Goal: Information Seeking & Learning: Learn about a topic

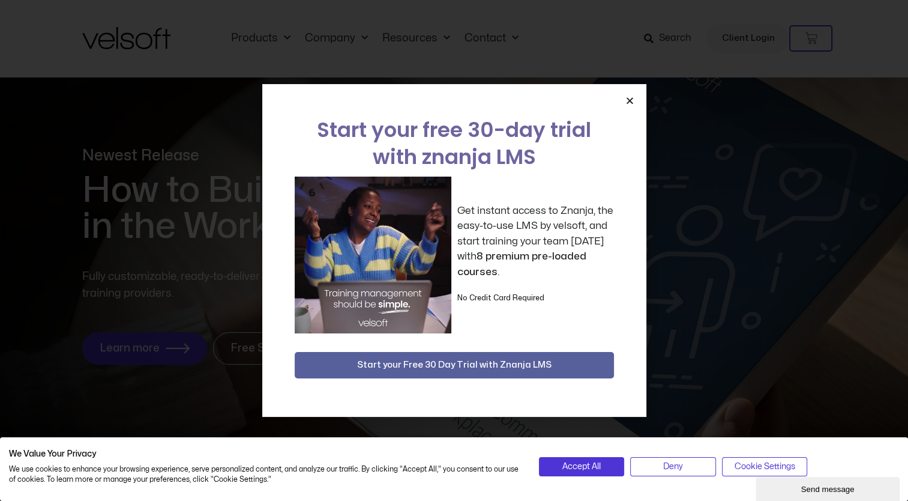
click at [634, 100] on div "Start your free 30-day trial with znanja LMS Get instant access to Znanja, the …" at bounding box center [454, 250] width 384 height 333
click at [632, 100] on icon "Close" at bounding box center [630, 100] width 9 height 9
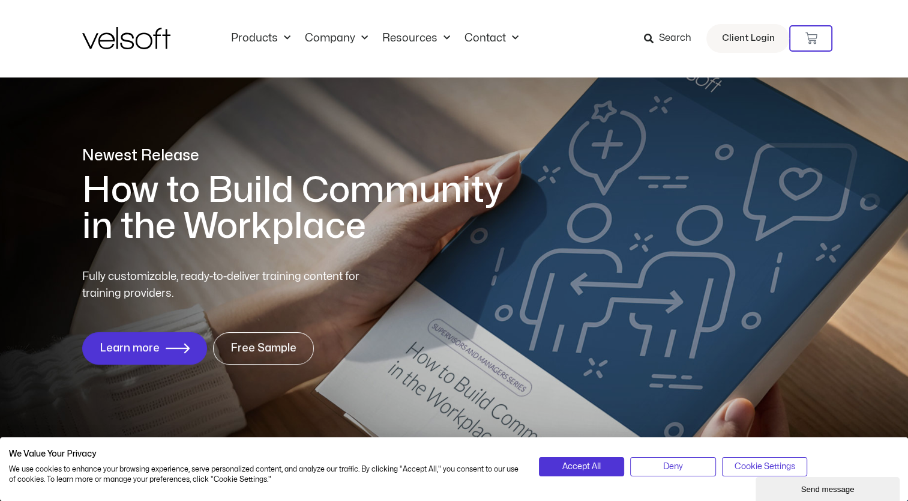
click at [669, 35] on span "Search" at bounding box center [675, 39] width 32 height 16
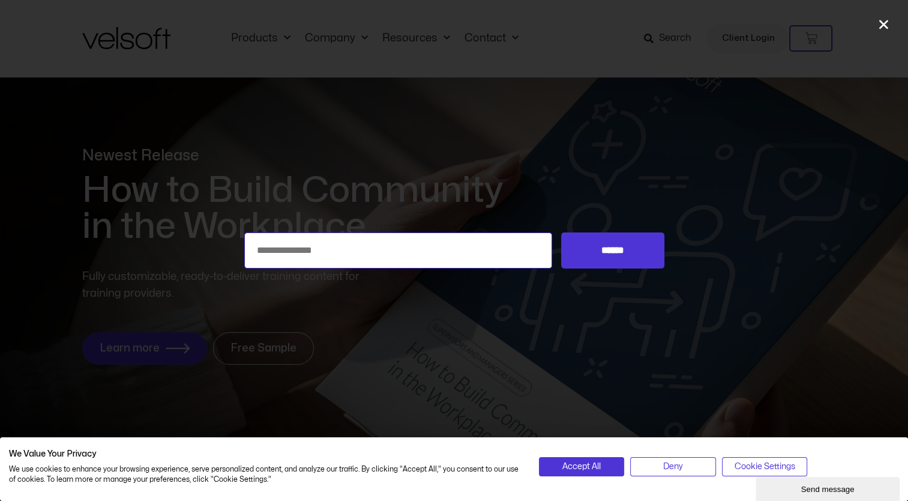
click at [451, 241] on input "Search for:" at bounding box center [398, 250] width 309 height 36
type input "*"
type input "**********"
click at [561, 232] on input "******" at bounding box center [612, 250] width 103 height 36
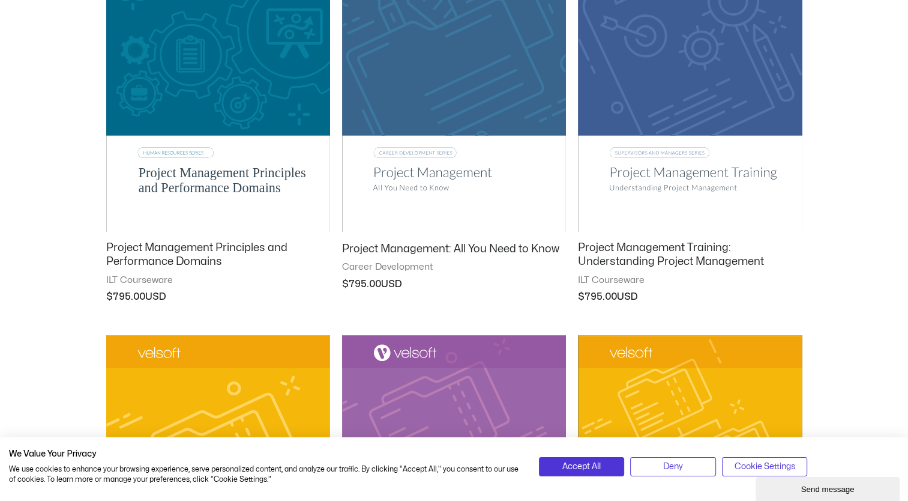
scroll to position [708, 0]
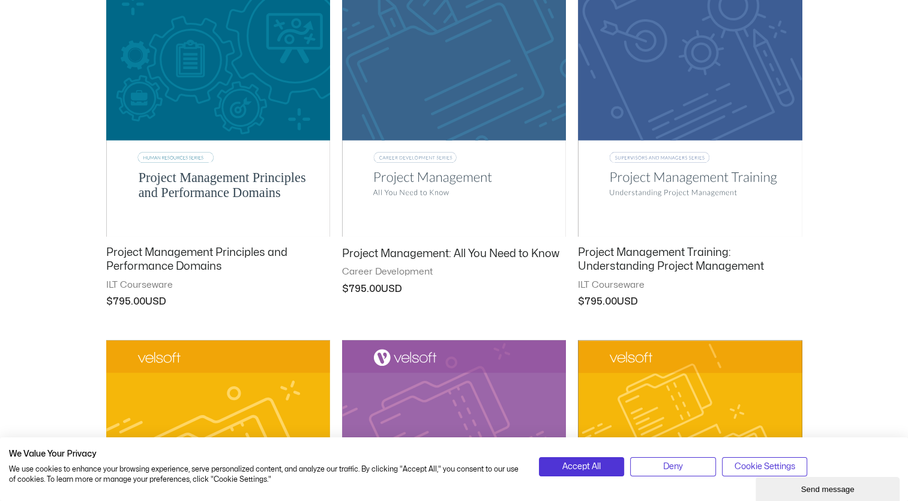
click at [505, 85] on img at bounding box center [454, 78] width 224 height 318
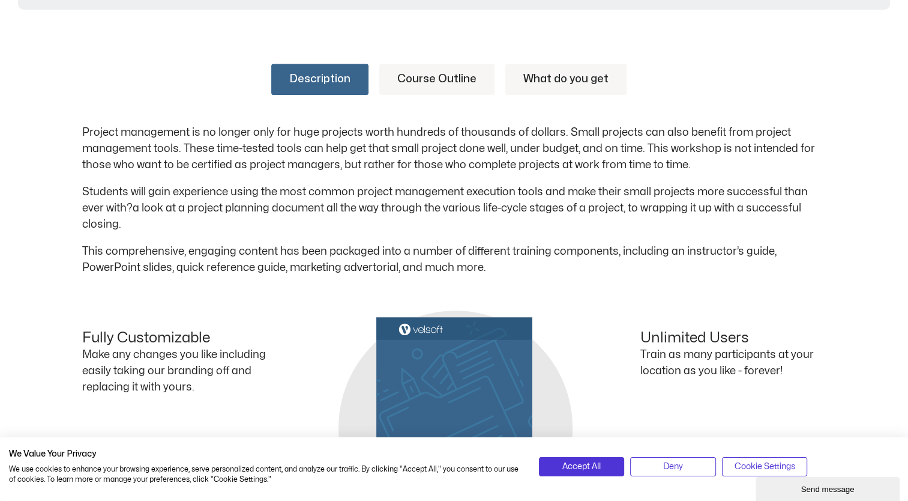
click at [433, 70] on link "Course Outline" at bounding box center [436, 79] width 115 height 31
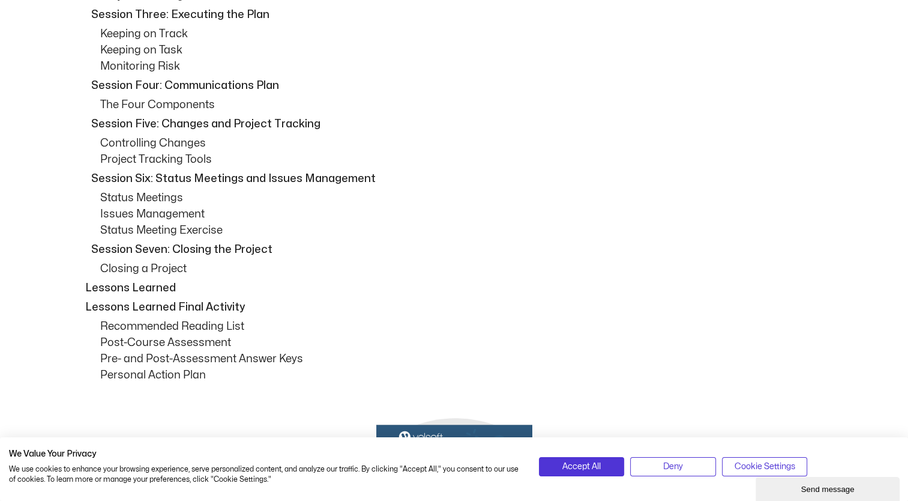
scroll to position [732, 0]
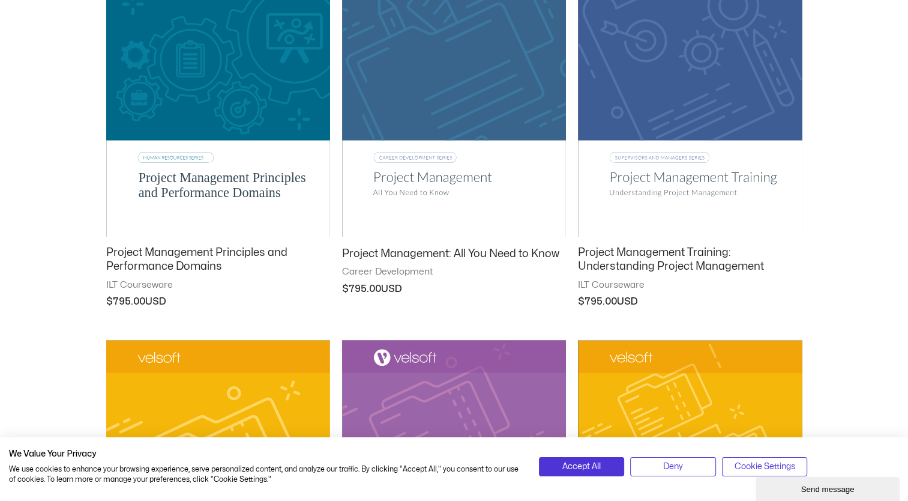
click at [639, 116] on img at bounding box center [690, 78] width 224 height 318
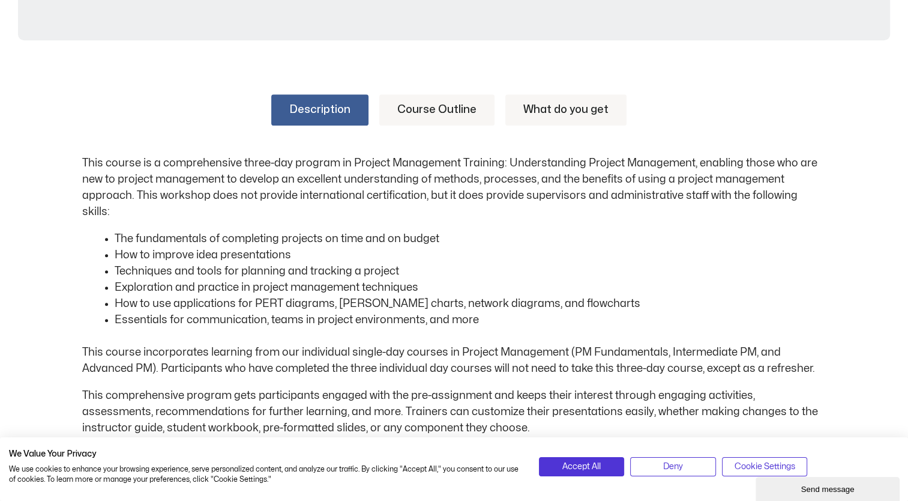
click at [415, 104] on link "Course Outline" at bounding box center [436, 109] width 115 height 31
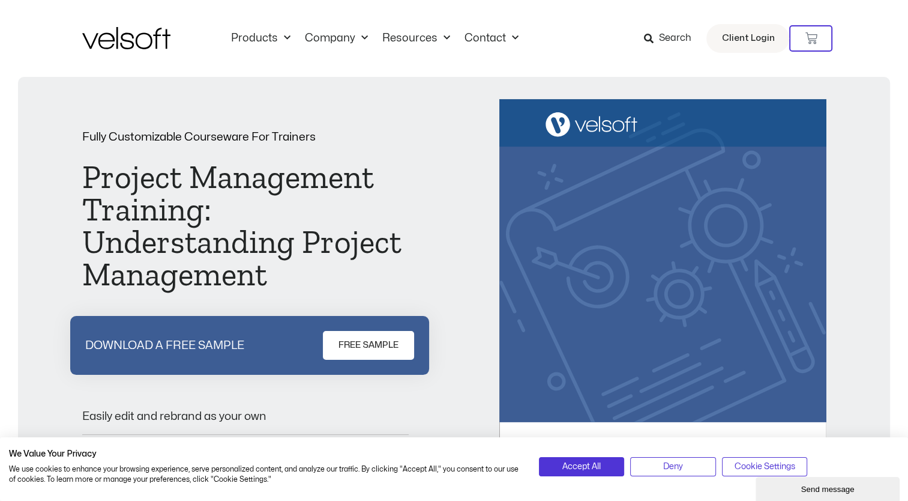
click at [670, 44] on span "Search" at bounding box center [675, 39] width 32 height 16
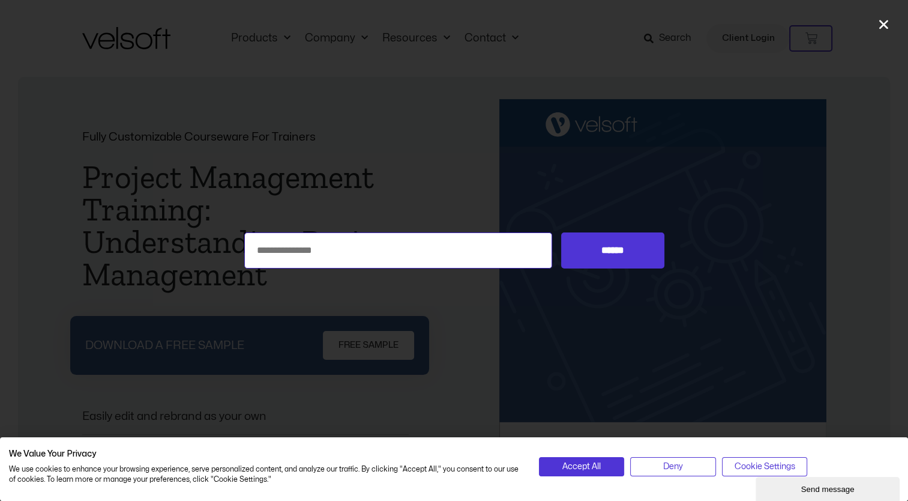
click at [492, 259] on input "Search for:" at bounding box center [398, 250] width 309 height 36
type input "**********"
click at [561, 232] on input "******" at bounding box center [612, 250] width 103 height 36
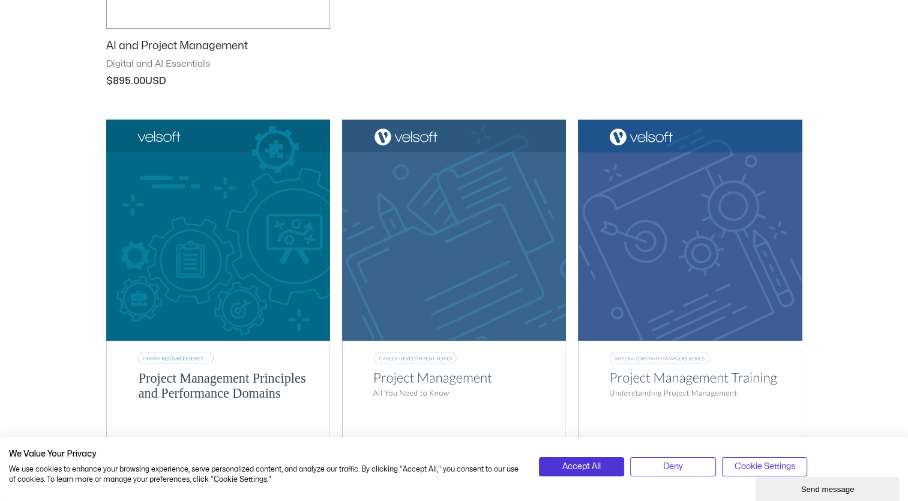
scroll to position [533, 0]
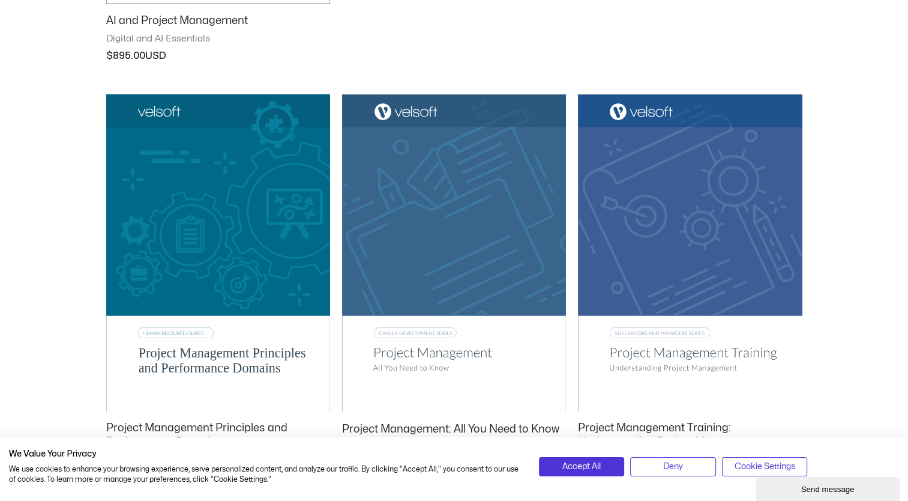
click at [238, 203] on img at bounding box center [218, 253] width 224 height 318
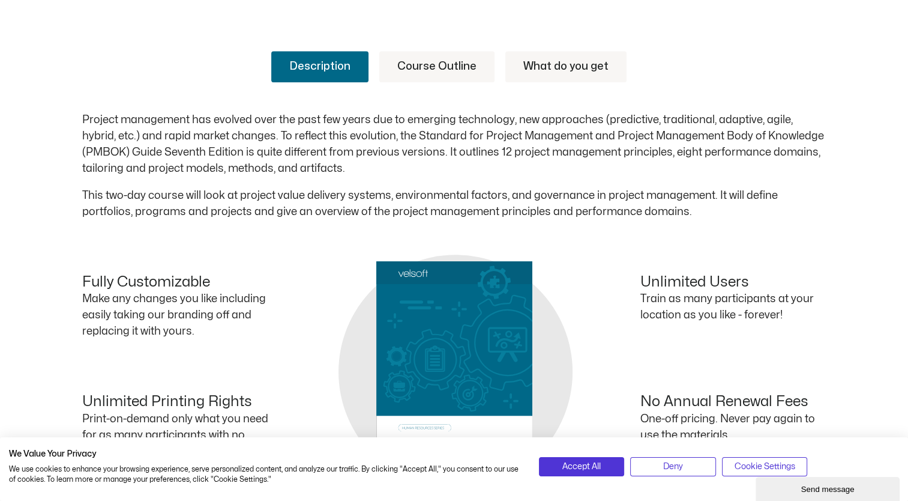
click at [462, 63] on link "Course Outline" at bounding box center [436, 66] width 115 height 31
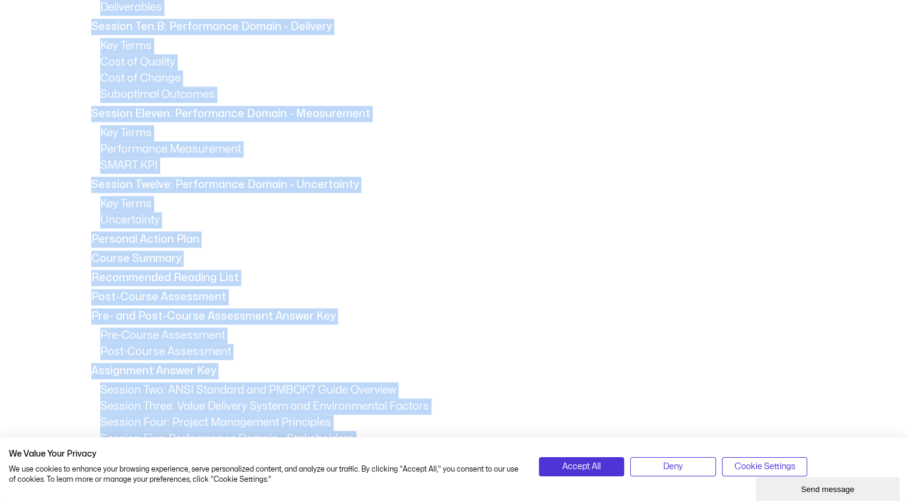
scroll to position [1627, 0]
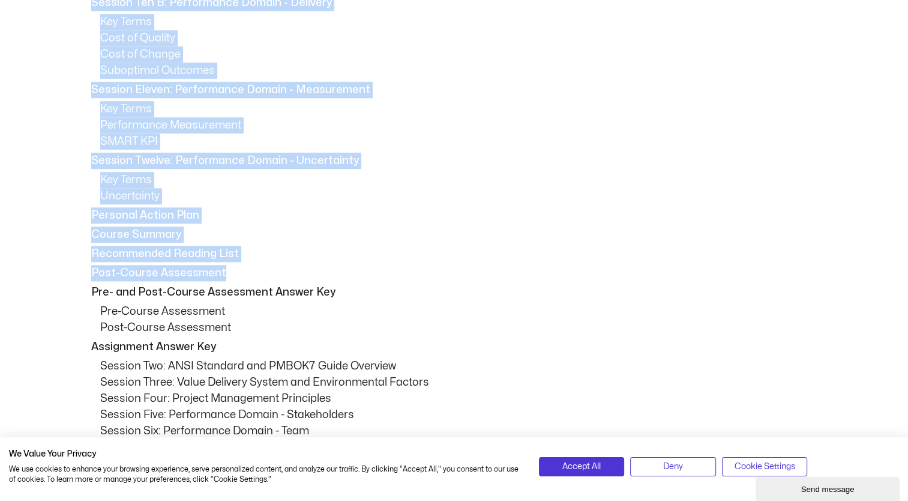
drag, startPoint x: 91, startPoint y: 110, endPoint x: 244, endPoint y: 264, distance: 217.8
drag, startPoint x: 244, startPoint y: 264, endPoint x: 185, endPoint y: 256, distance: 60.0
copy div "Loremip Dol: Sitame Consecte Adipis Elitsedd Eiusmodt Incididunt Utl-Etdolorema…"
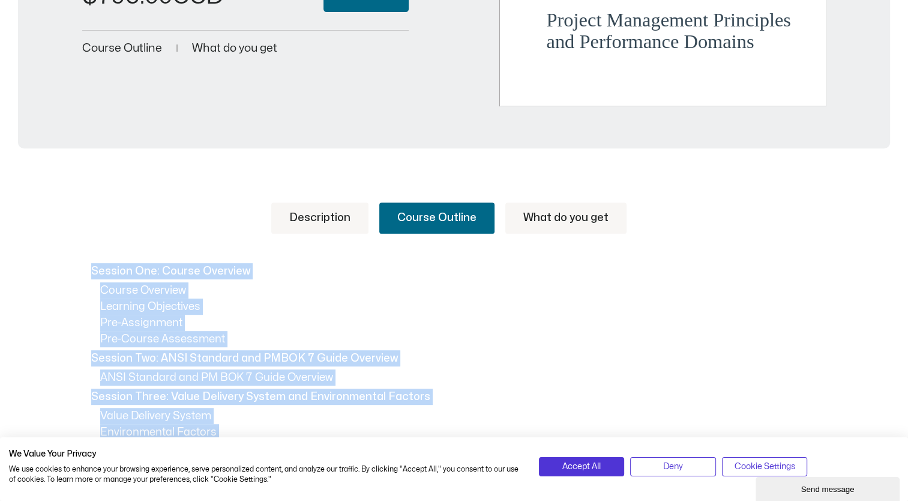
scroll to position [459, 0]
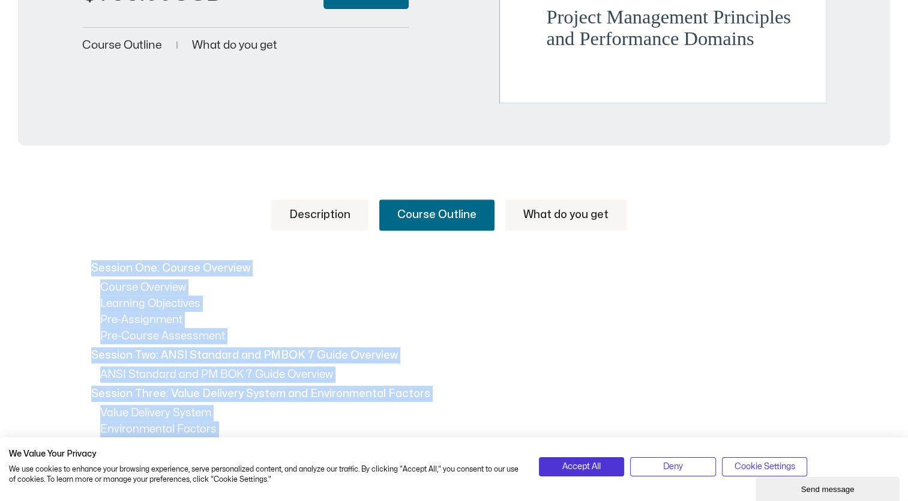
click at [319, 208] on link "Description" at bounding box center [319, 214] width 97 height 31
